Goal: Task Accomplishment & Management: Manage account settings

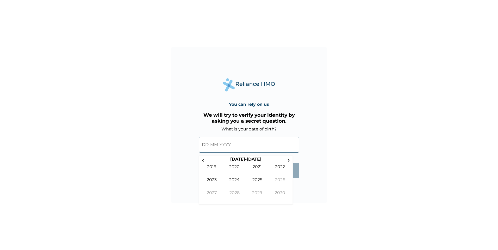
click at [205, 144] on input "text" at bounding box center [249, 145] width 100 height 16
click at [204, 159] on span "‹" at bounding box center [202, 160] width 5 height 7
click at [204, 158] on span "‹" at bounding box center [202, 160] width 5 height 7
click at [203, 161] on span "‹" at bounding box center [202, 160] width 5 height 7
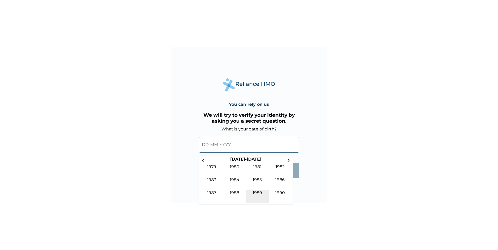
click at [259, 190] on td "1989" at bounding box center [257, 196] width 23 height 13
click at [281, 192] on td "Dec" at bounding box center [280, 196] width 23 height 13
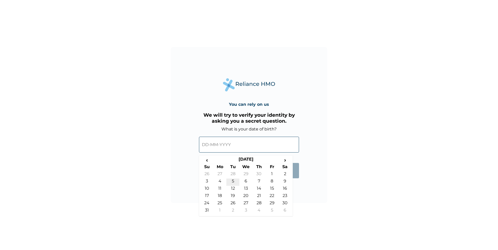
click at [232, 179] on td "5" at bounding box center [232, 182] width 13 height 7
type input "[DATE]"
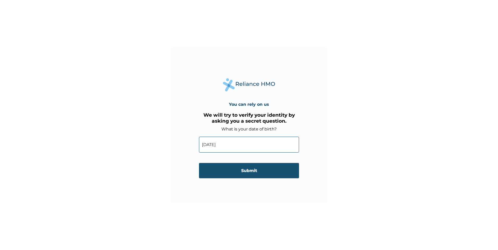
click at [236, 171] on input "Submit" at bounding box center [249, 170] width 100 height 15
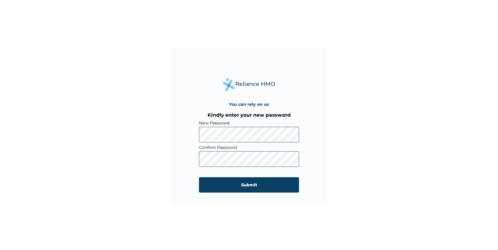
click at [174, 137] on div "You can rely on us Kindly enter your new password New Password Confirm Password…" at bounding box center [249, 125] width 156 height 156
click at [217, 185] on input "Submit" at bounding box center [249, 184] width 100 height 15
